Goal: Communication & Community: Answer question/provide support

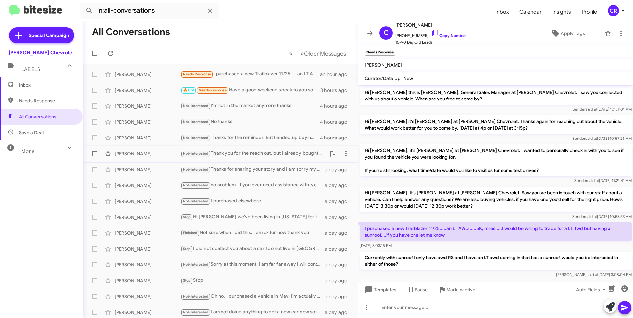
scroll to position [7, 0]
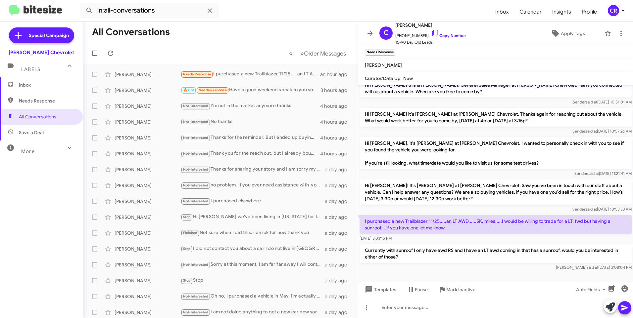
click at [37, 132] on span "Save a Deal" at bounding box center [31, 132] width 25 height 7
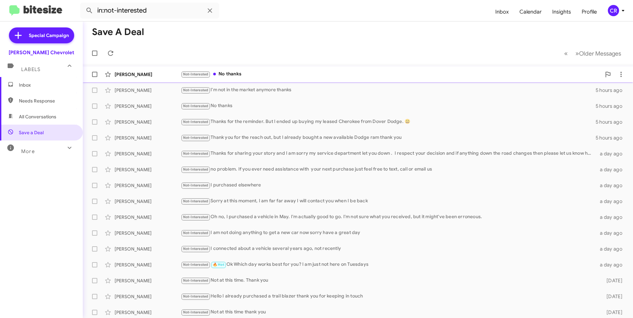
click at [250, 77] on div "Not-Interested No thanks" at bounding box center [391, 75] width 420 height 8
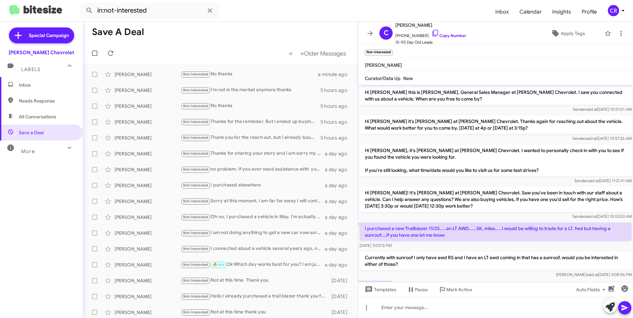
click at [20, 105] on span "Needs Response" at bounding box center [41, 101] width 83 height 16
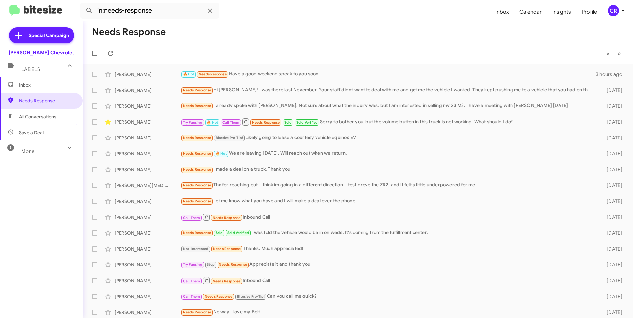
click at [39, 114] on span "All Conversations" at bounding box center [37, 117] width 37 height 7
type input "in:all-conversations"
